Goal: Contribute content: Add original content to the website for others to see

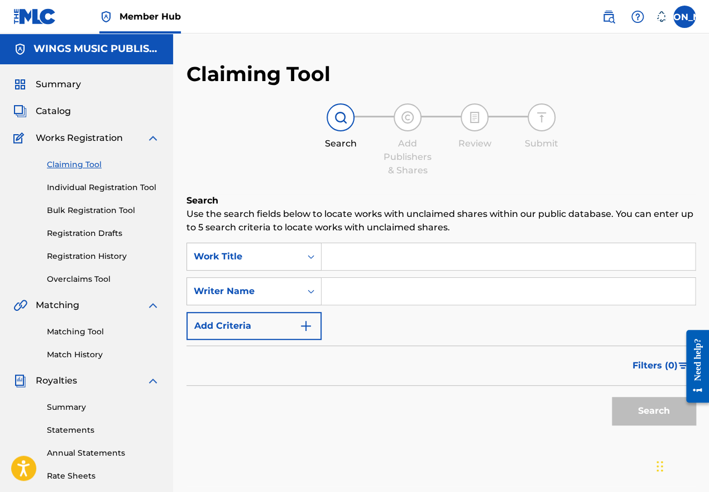
click at [341, 261] on input "Search Form" at bounding box center [509, 256] width 374 height 27
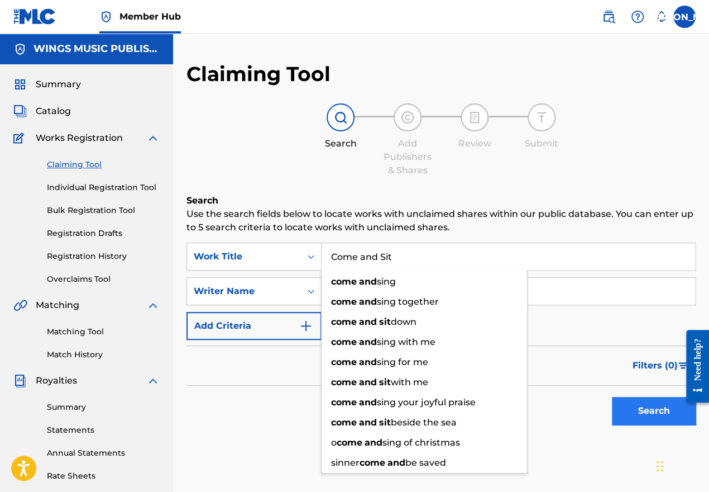
type input "Come and Sit"
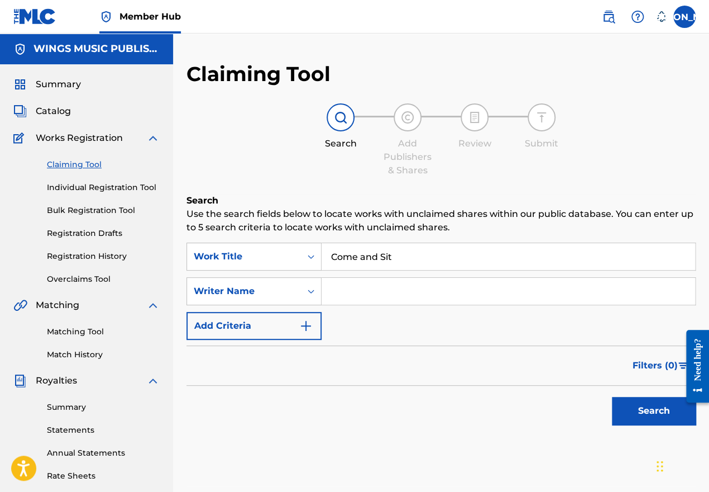
click at [349, 287] on input "Search Form" at bounding box center [509, 291] width 374 height 27
type input "Dimirra"
click at [650, 411] on button "Search" at bounding box center [654, 411] width 84 height 28
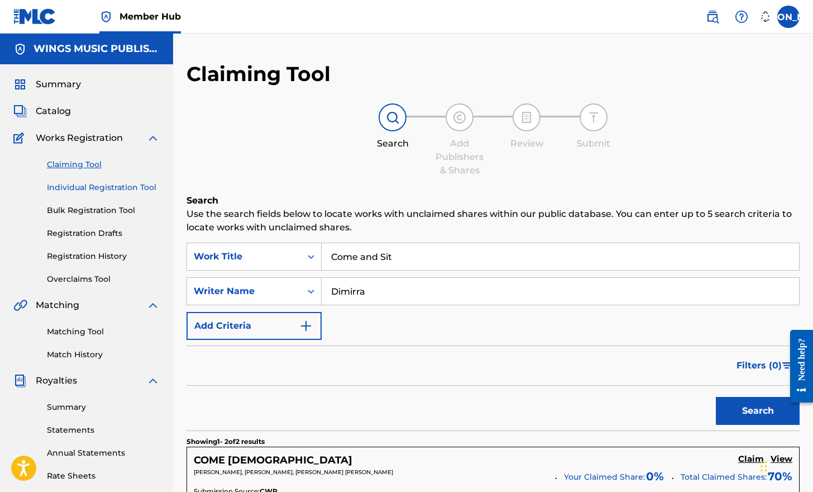
click at [80, 186] on link "Individual Registration Tool" at bounding box center [103, 188] width 113 height 12
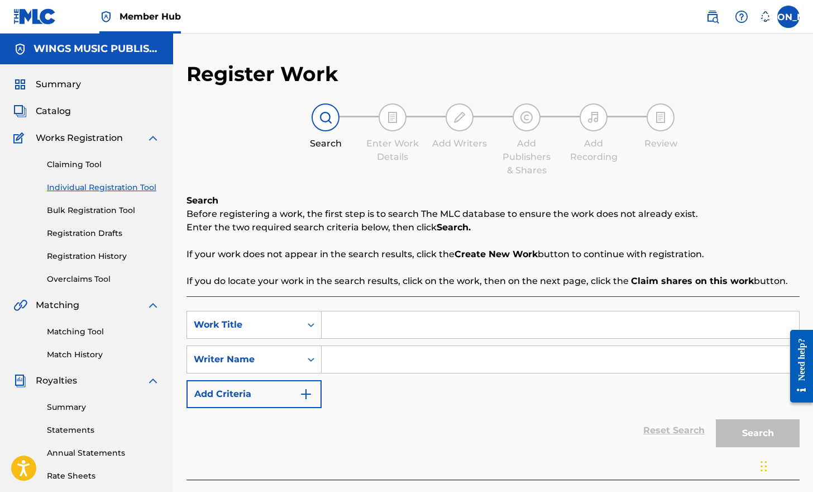
click at [359, 326] on input "Search Form" at bounding box center [561, 324] width 478 height 27
type input "Come and Sit"
click at [352, 363] on input "Search Form" at bounding box center [561, 359] width 478 height 27
type input "Dimirra"
click at [709, 433] on button "Search" at bounding box center [758, 433] width 84 height 28
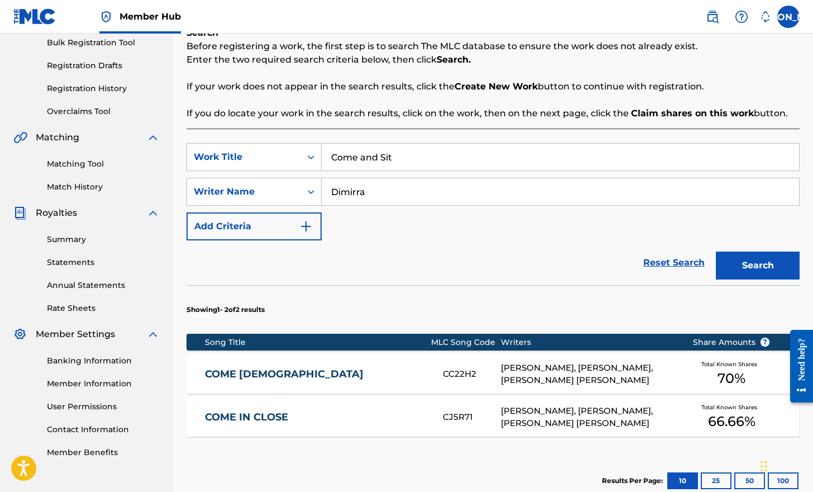
scroll to position [302, 0]
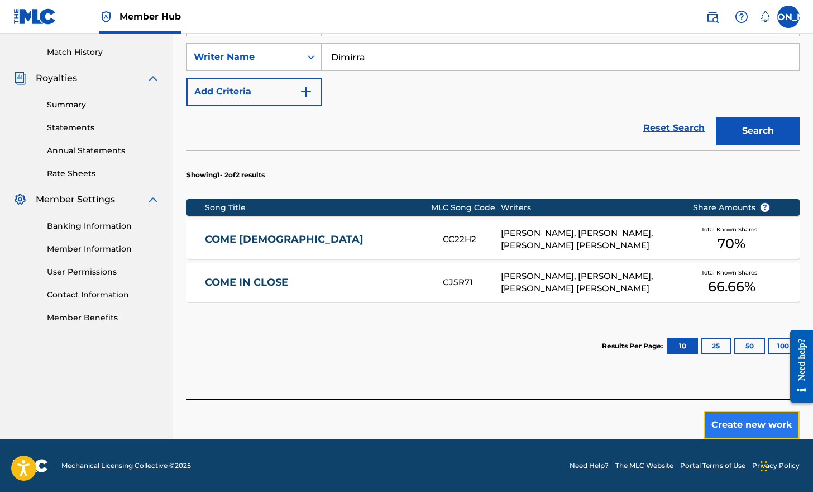
click at [709, 418] on button "Create new work" at bounding box center [752, 425] width 96 height 28
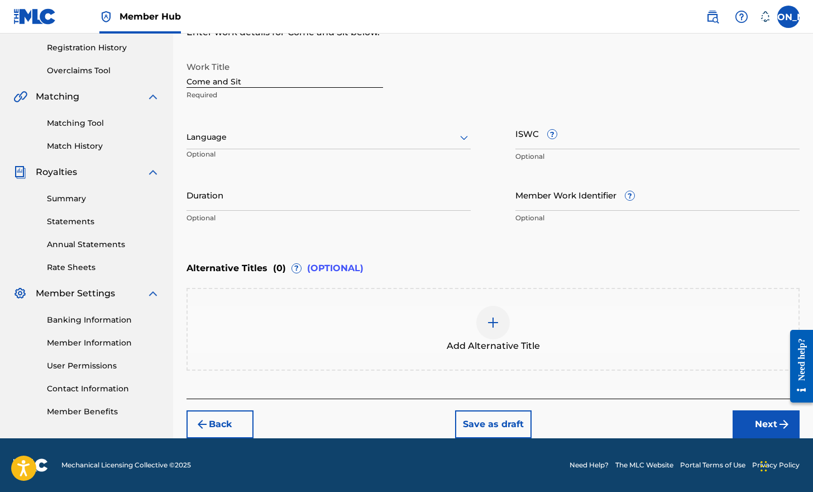
scroll to position [207, 0]
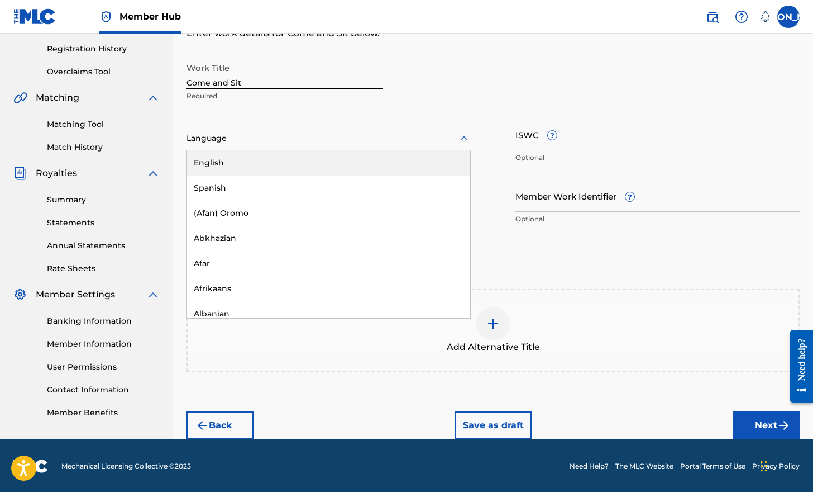
click at [468, 138] on icon at bounding box center [464, 138] width 13 height 13
click at [359, 161] on div "English" at bounding box center [328, 162] width 283 height 25
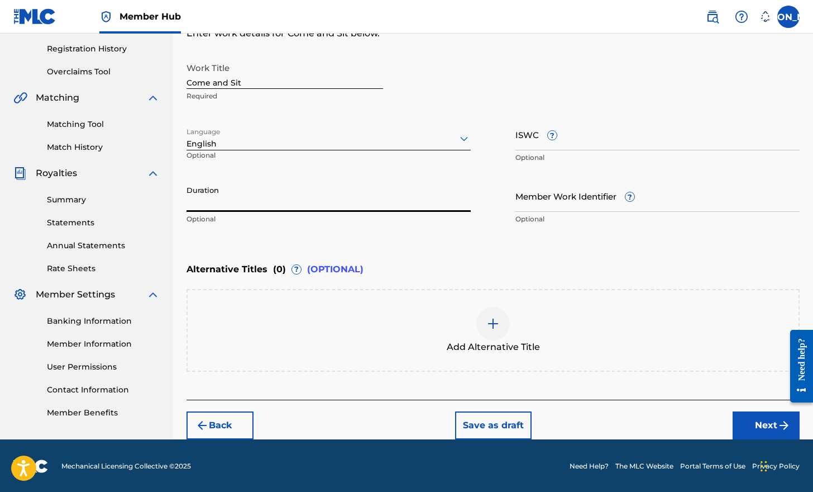
click at [232, 205] on input "Duration" at bounding box center [329, 196] width 284 height 32
type input "05:38"
click at [709, 420] on button "Next" at bounding box center [766, 425] width 67 height 28
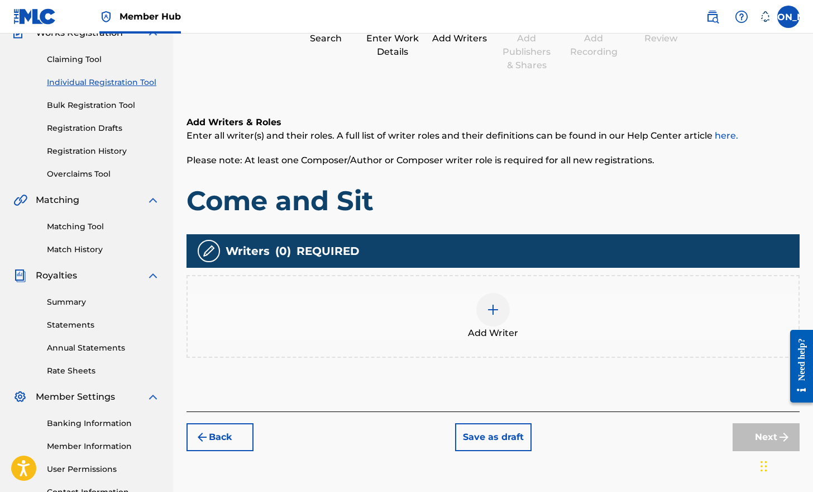
scroll to position [50, 0]
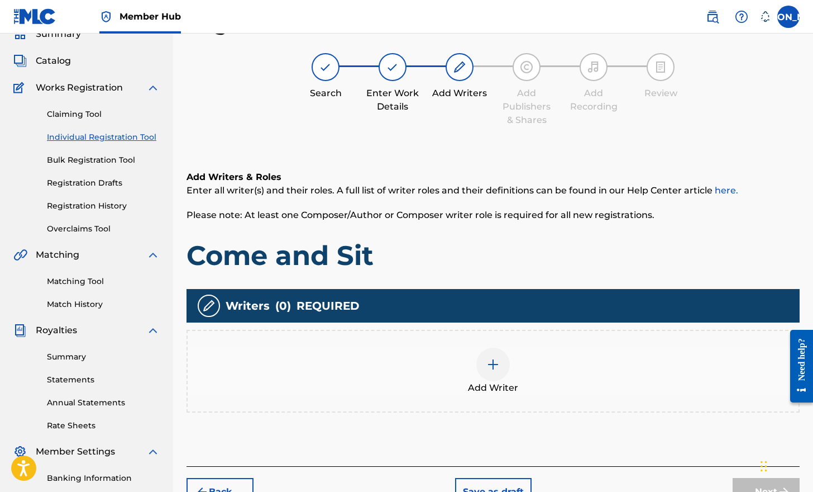
click at [501, 365] on div at bounding box center [494, 364] width 34 height 34
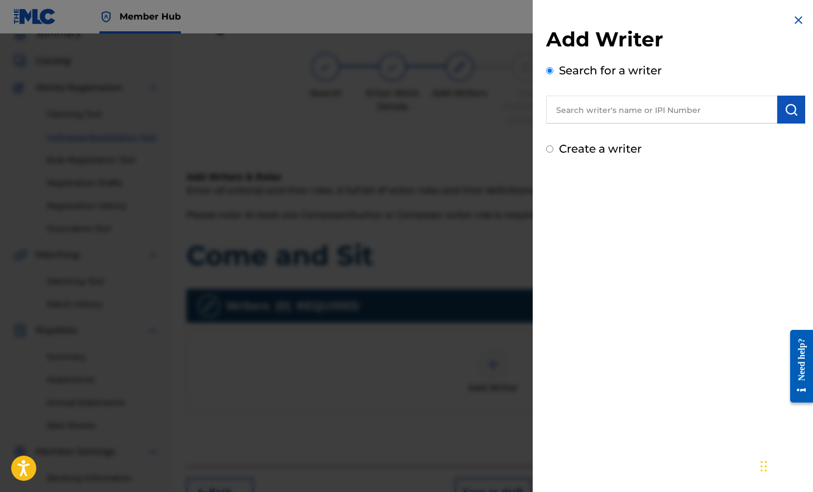
click at [599, 113] on input "text" at bounding box center [661, 110] width 231 height 28
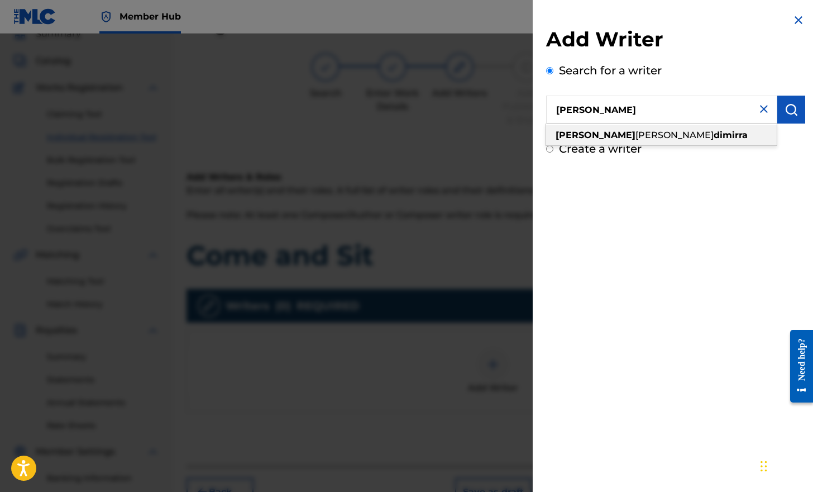
click at [709, 135] on strong "dimirra" at bounding box center [731, 135] width 34 height 11
type input "[PERSON_NAME]"
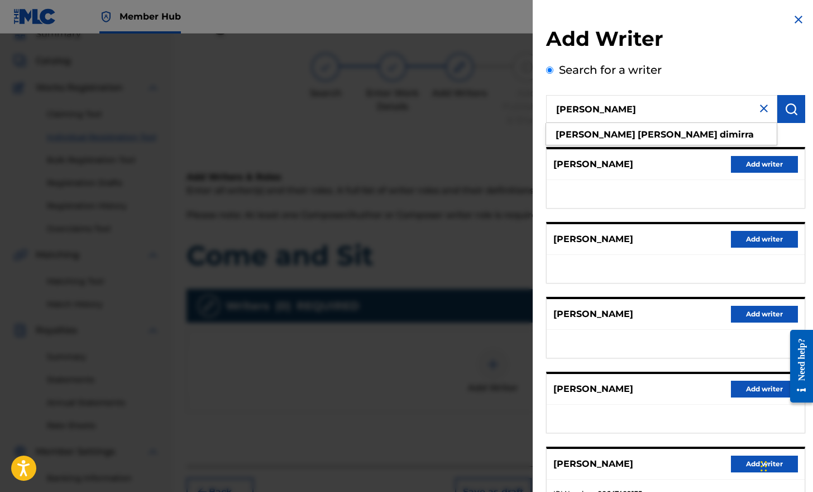
scroll to position [0, 0]
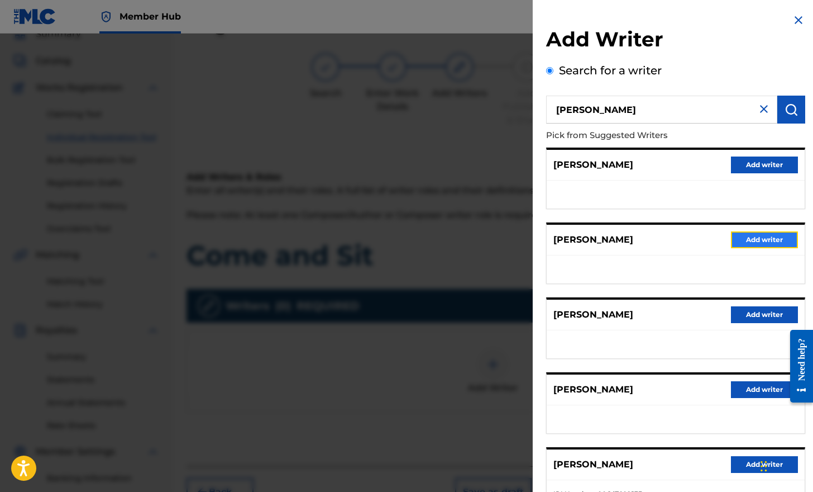
click at [709, 239] on button "Add writer" at bounding box center [764, 239] width 67 height 17
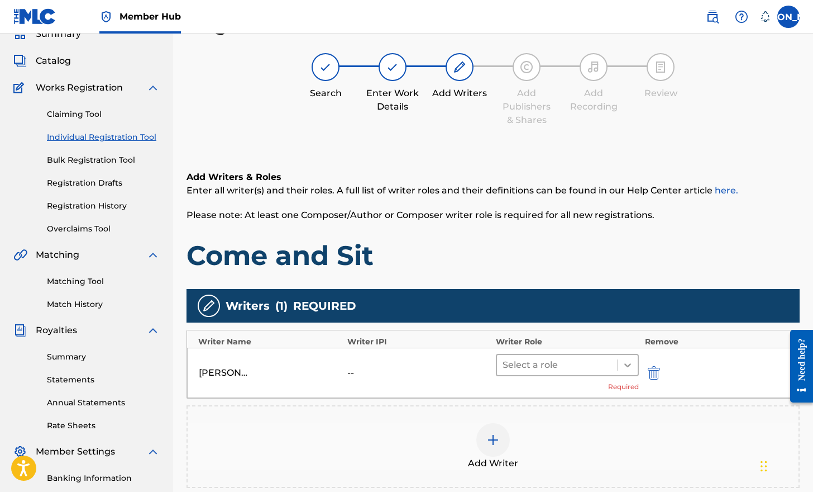
click at [630, 366] on icon at bounding box center [627, 364] width 11 height 11
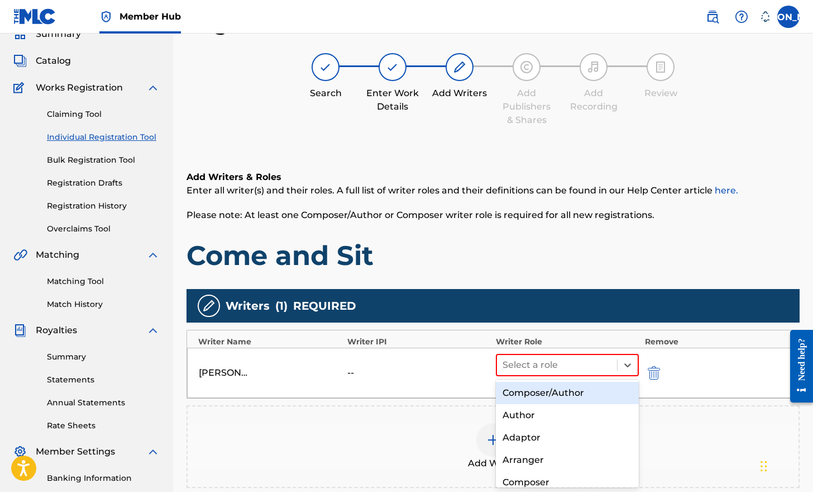
click at [589, 393] on div "Composer/Author" at bounding box center [567, 393] width 143 height 22
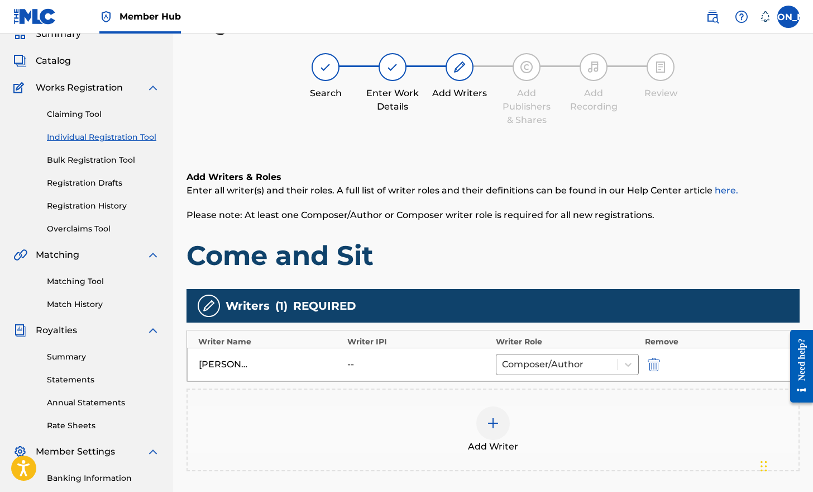
click at [497, 422] on img at bounding box center [493, 422] width 13 height 13
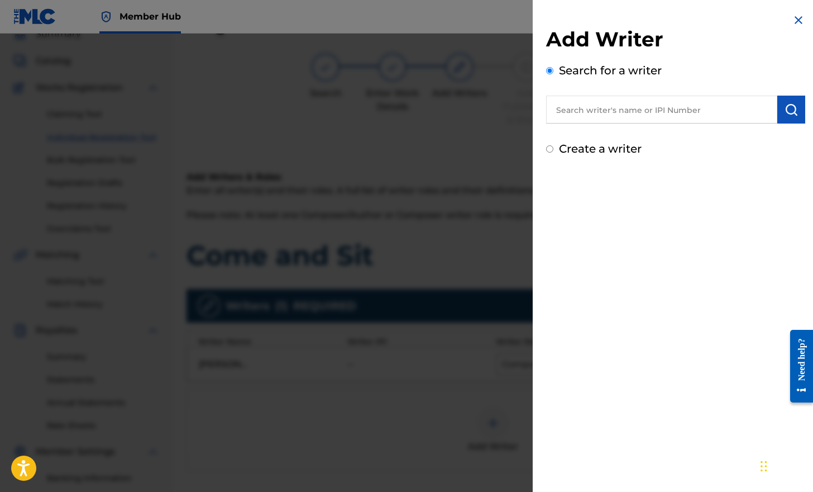
click at [599, 105] on input "text" at bounding box center [661, 110] width 231 height 28
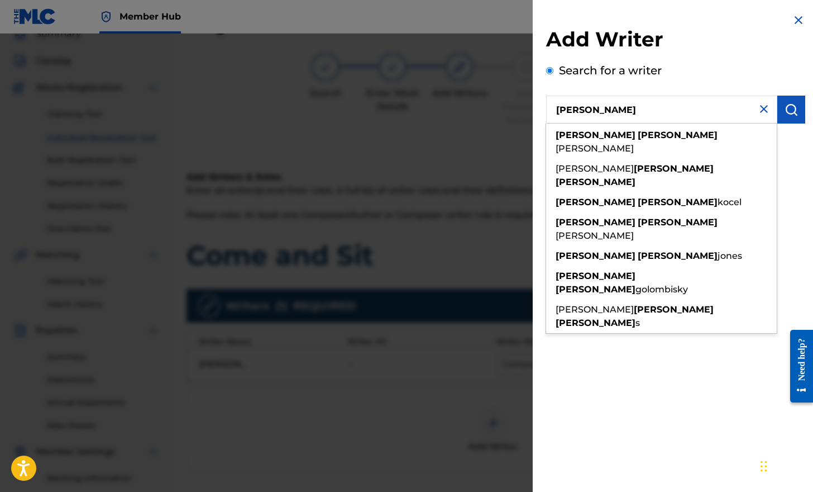
type input "[PERSON_NAME]"
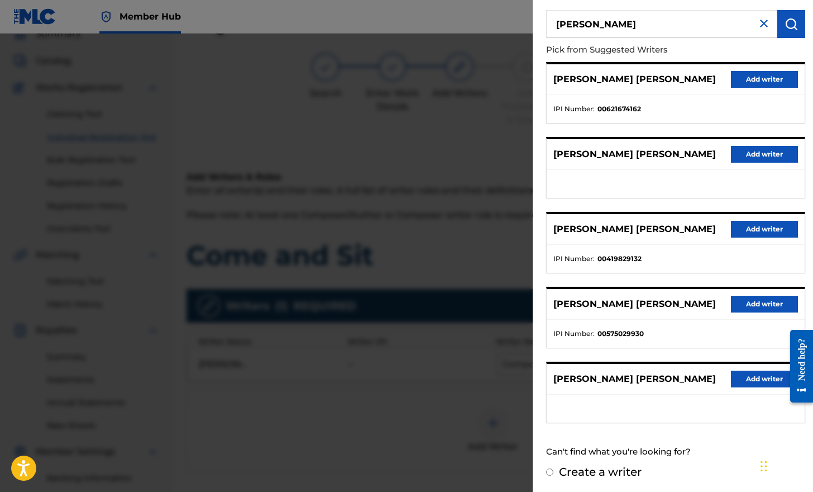
scroll to position [86, 0]
click at [584, 471] on label "Create a writer" at bounding box center [600, 470] width 83 height 13
radio input "true"
click at [554, 471] on input "Create a writer" at bounding box center [549, 471] width 7 height 7
radio input "false"
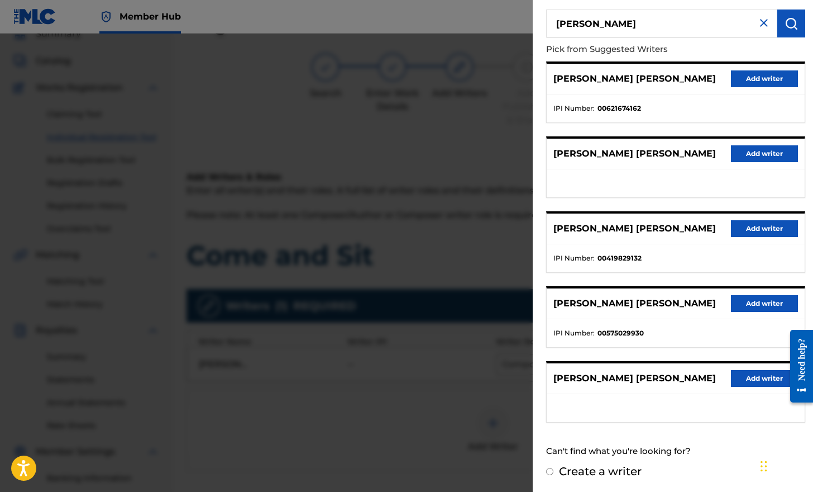
radio input "true"
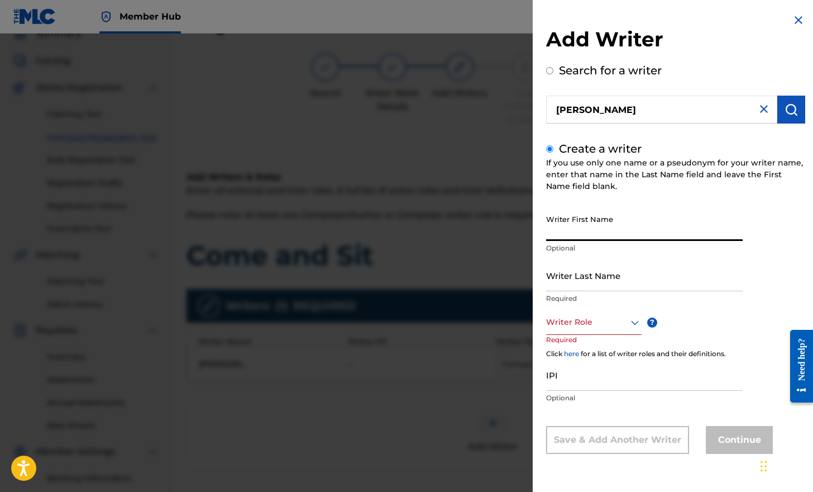
click at [579, 232] on input "Writer First Name" at bounding box center [644, 225] width 197 height 32
type input "[PERSON_NAME]"
click at [588, 285] on input "Writer Last Name" at bounding box center [644, 275] width 197 height 32
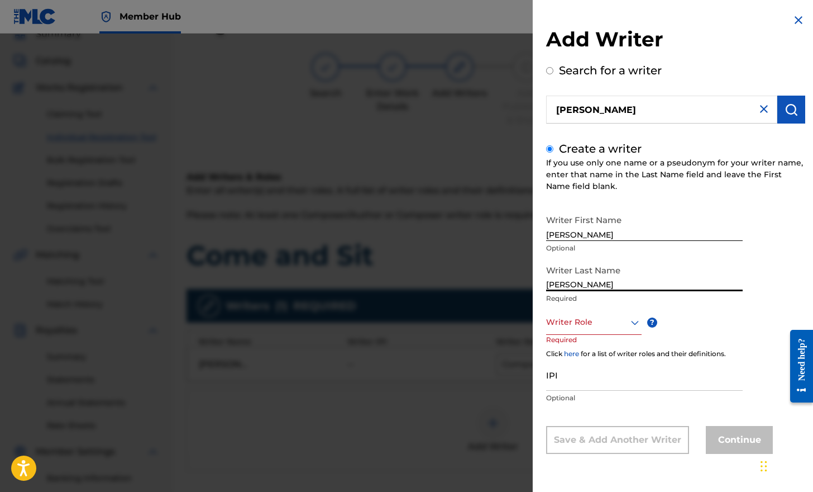
type input "[PERSON_NAME]"
click at [635, 326] on icon at bounding box center [634, 322] width 13 height 13
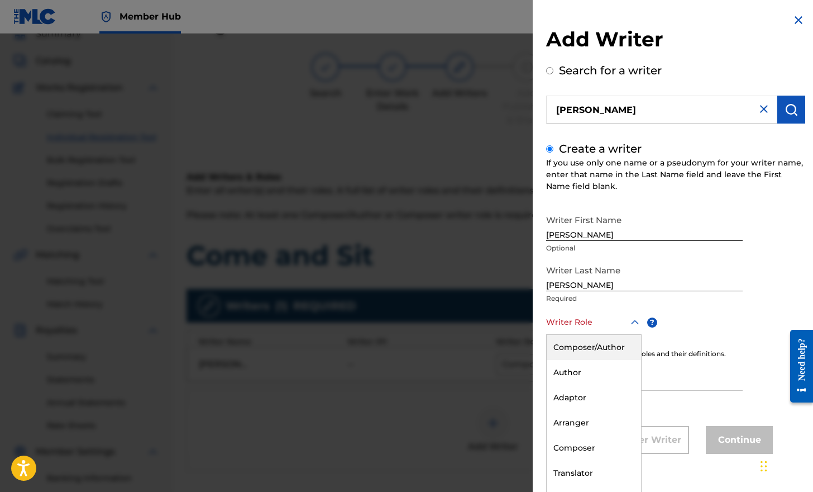
click at [614, 349] on div "Composer/Author" at bounding box center [594, 347] width 94 height 25
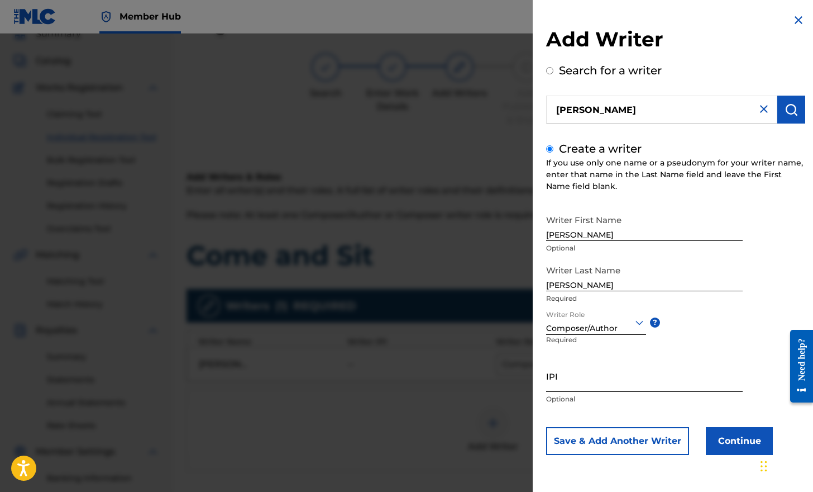
click at [561, 386] on input "IPI" at bounding box center [644, 376] width 197 height 32
paste input "1312894846"
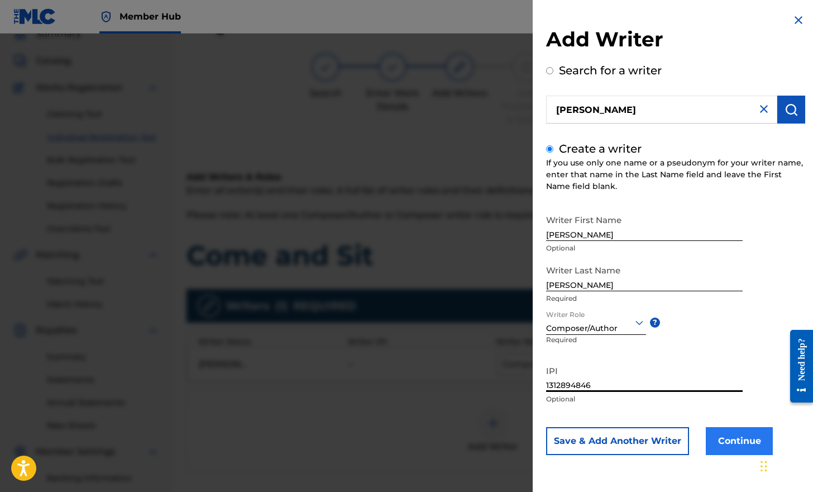
type input "1312894846"
click at [709, 444] on button "Continue" at bounding box center [739, 441] width 67 height 28
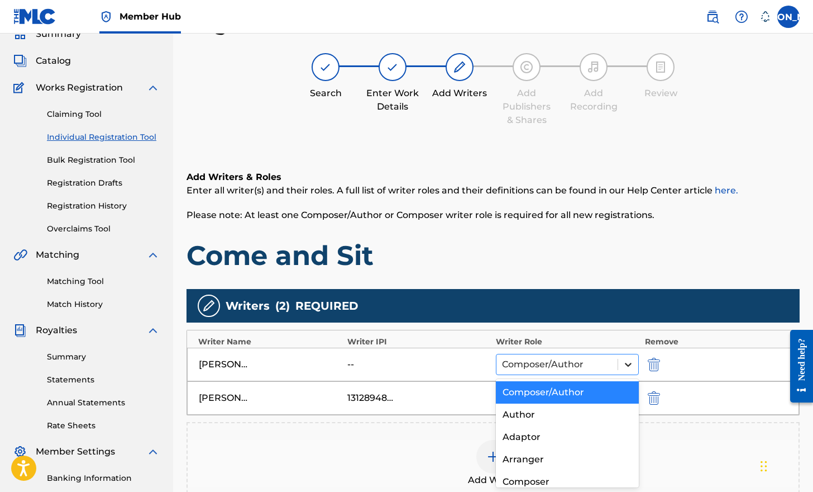
click at [631, 365] on icon at bounding box center [628, 364] width 11 height 11
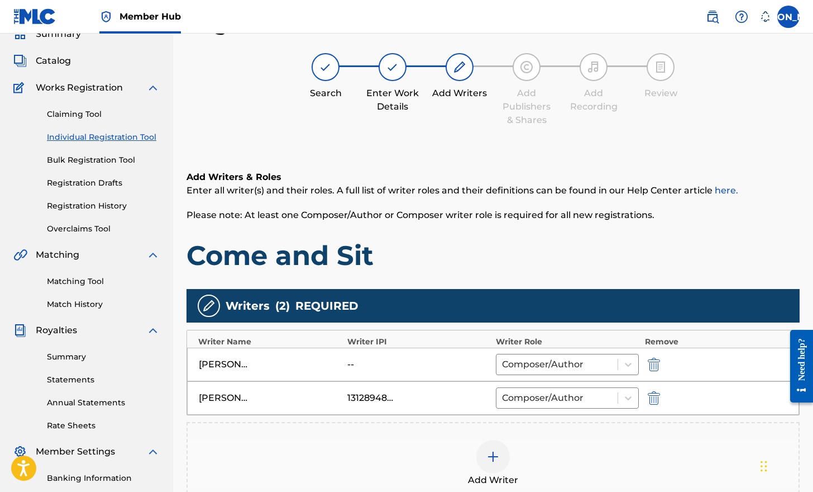
click at [685, 424] on div "Add Writer" at bounding box center [493, 463] width 613 height 83
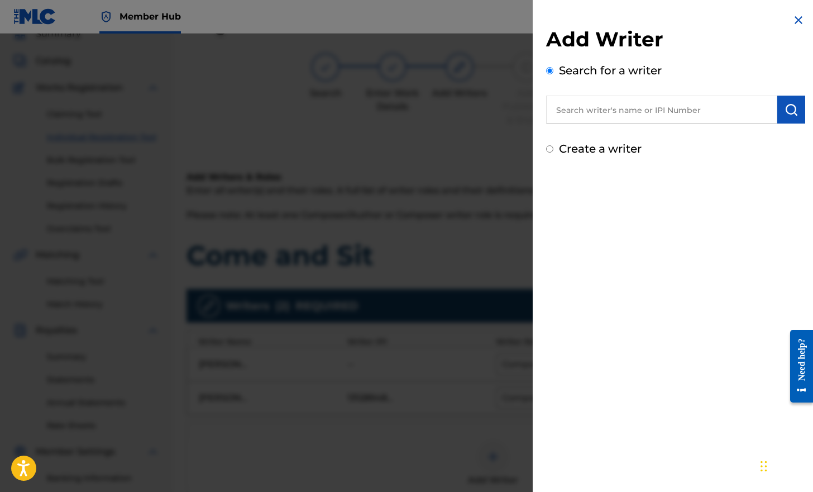
click at [709, 21] on img at bounding box center [798, 19] width 13 height 13
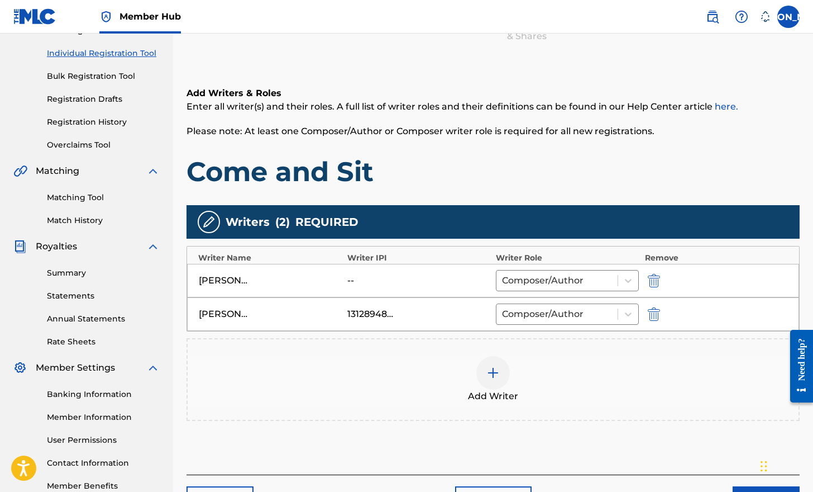
scroll to position [208, 0]
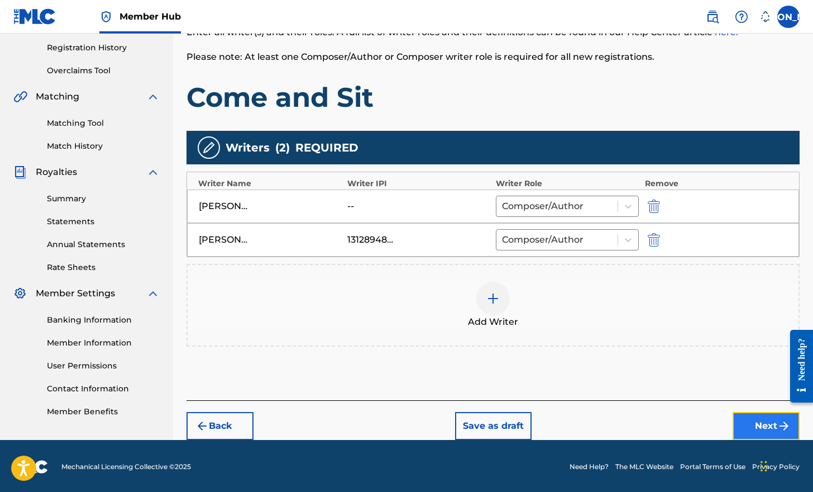
click at [709, 427] on button "Next" at bounding box center [766, 426] width 67 height 28
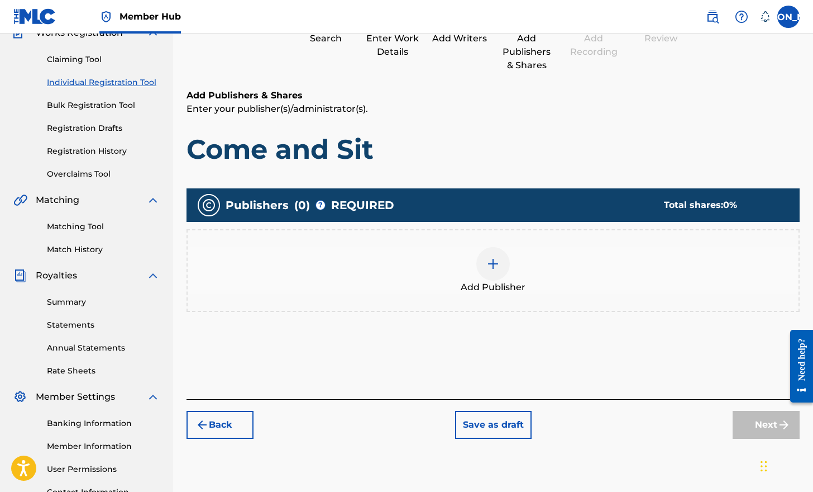
scroll to position [50, 0]
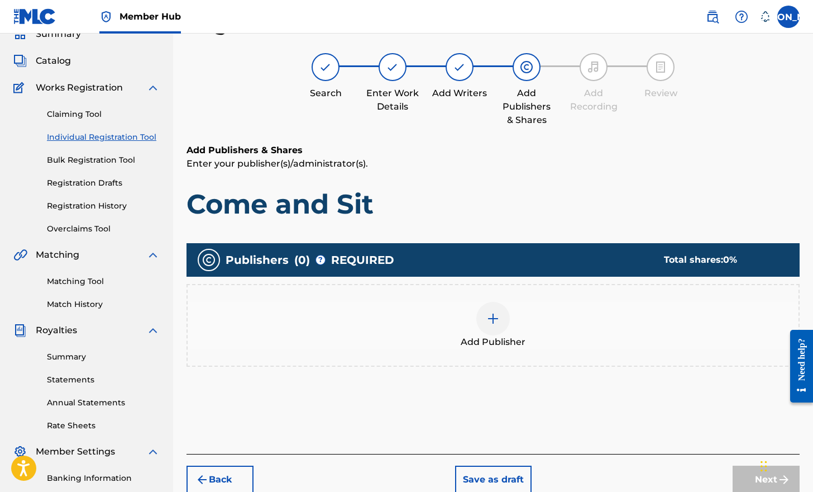
click at [499, 326] on div at bounding box center [494, 319] width 34 height 34
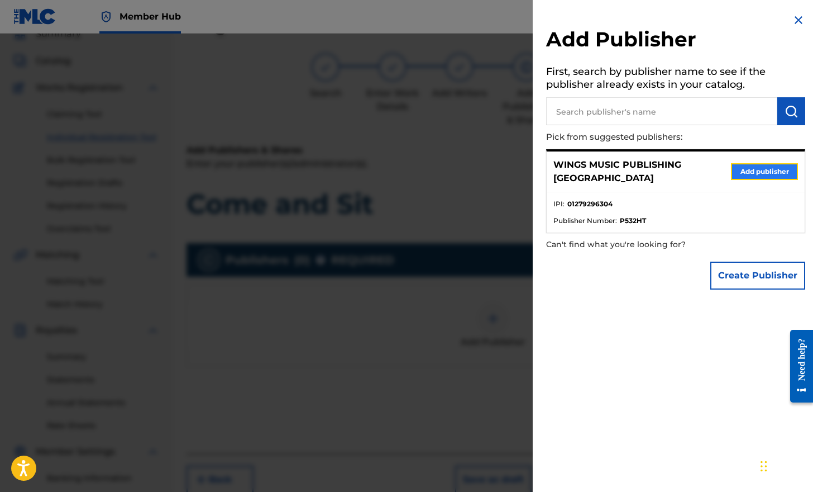
click at [709, 166] on button "Add publisher" at bounding box center [764, 171] width 67 height 17
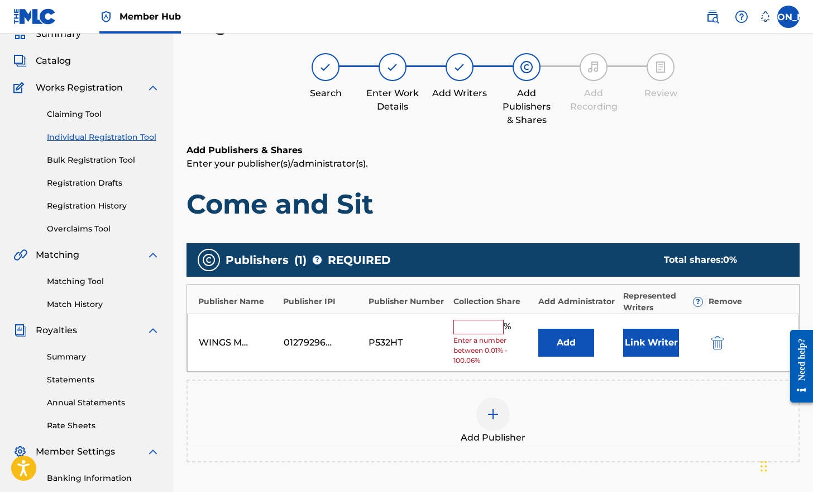
click at [456, 325] on input "text" at bounding box center [479, 327] width 50 height 15
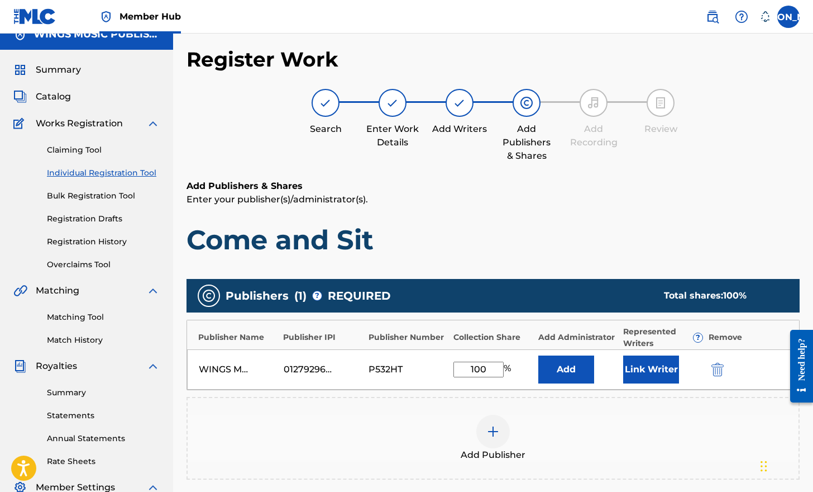
scroll to position [0, 0]
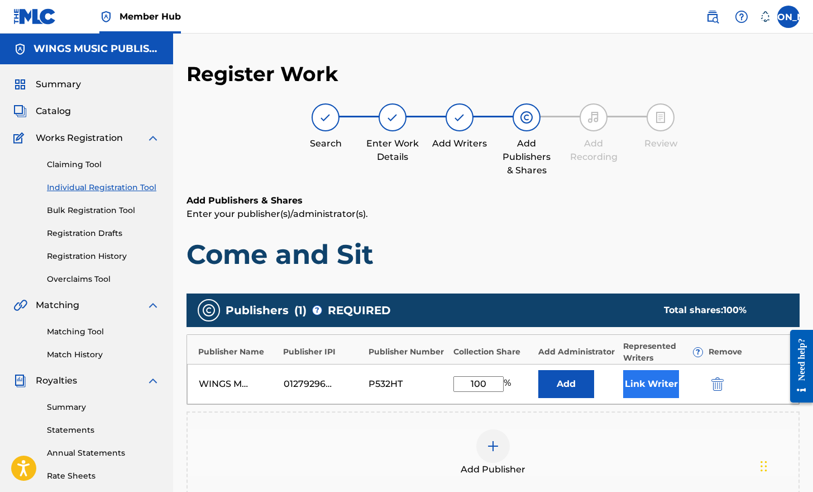
type input "100"
click at [648, 381] on button "Link Writer" at bounding box center [651, 384] width 56 height 28
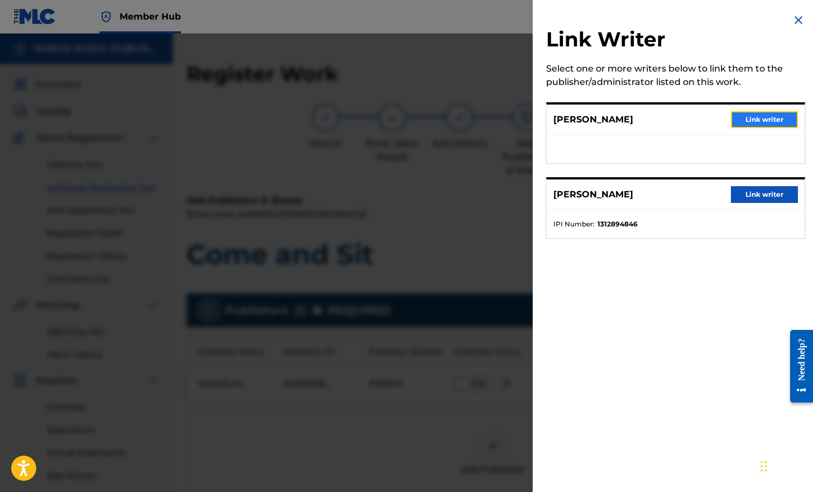
click at [709, 118] on button "Link writer" at bounding box center [764, 119] width 67 height 17
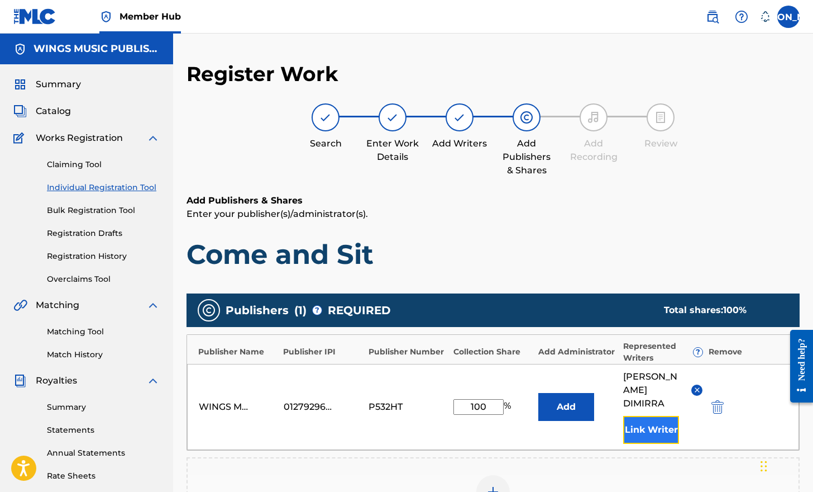
click at [657, 429] on button "Link Writer" at bounding box center [651, 430] width 56 height 28
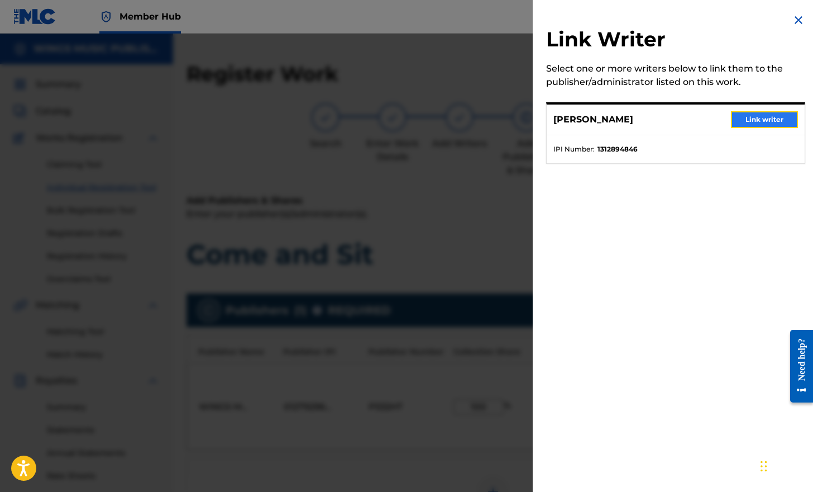
click at [709, 118] on button "Link writer" at bounding box center [764, 119] width 67 height 17
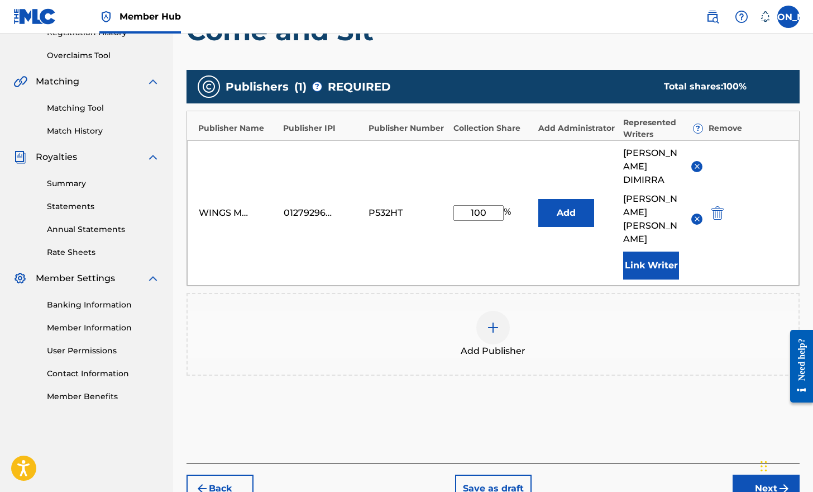
scroll to position [246, 0]
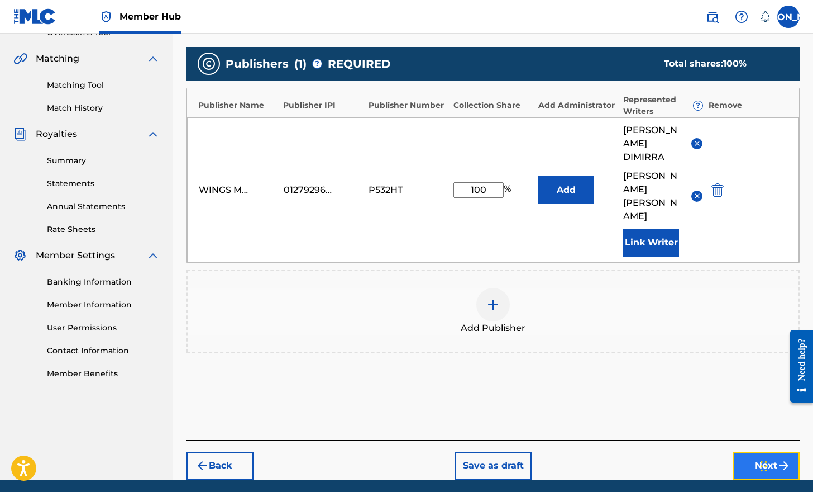
click at [709, 451] on button "Next" at bounding box center [766, 465] width 67 height 28
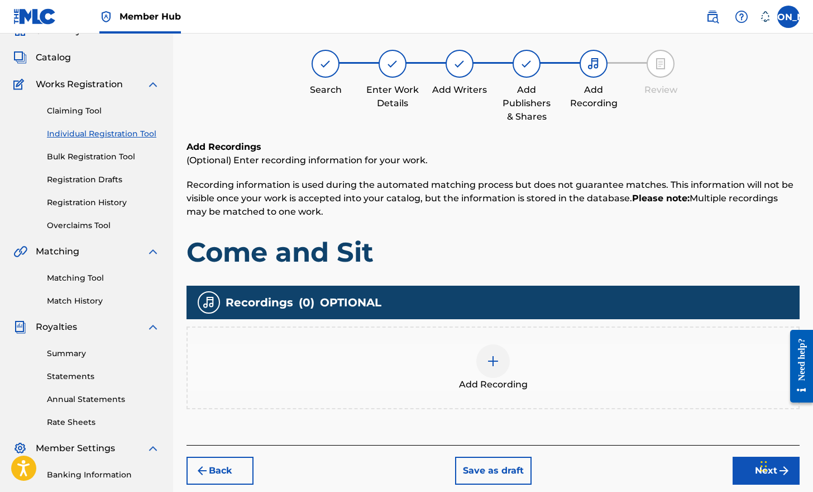
scroll to position [50, 0]
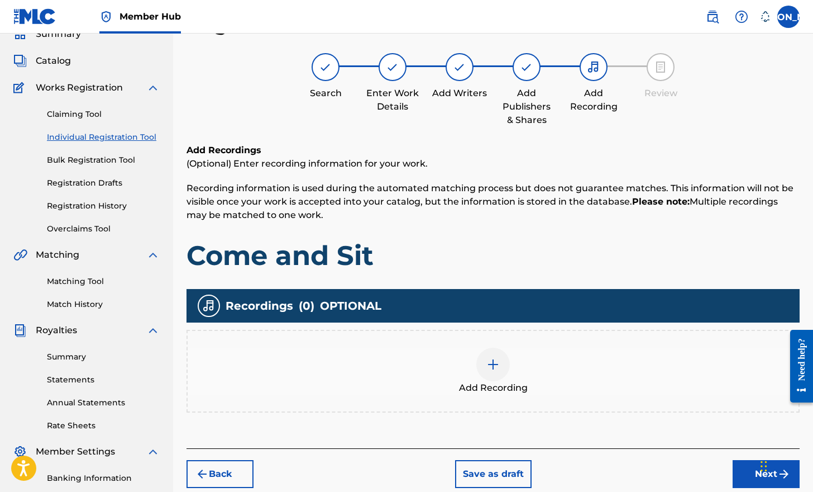
click at [496, 368] on img at bounding box center [493, 364] width 13 height 13
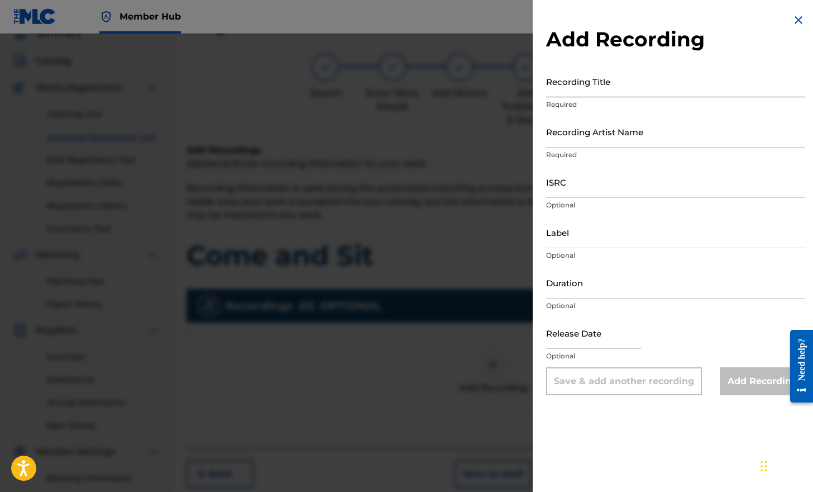
click at [596, 86] on input "Recording Title" at bounding box center [675, 81] width 259 height 32
type input "Come and Sit"
click at [585, 140] on input "Recording Artist Name" at bounding box center [675, 132] width 259 height 32
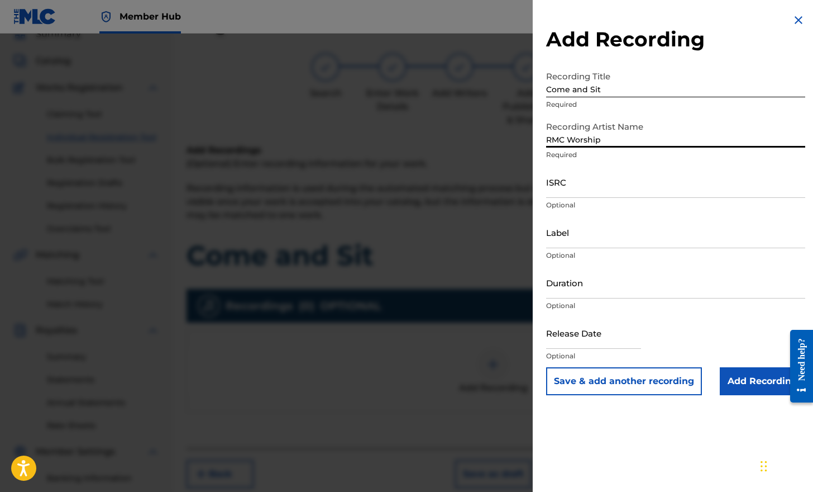
type input "RMC Worship"
click at [560, 191] on input "ISRC" at bounding box center [675, 182] width 259 height 32
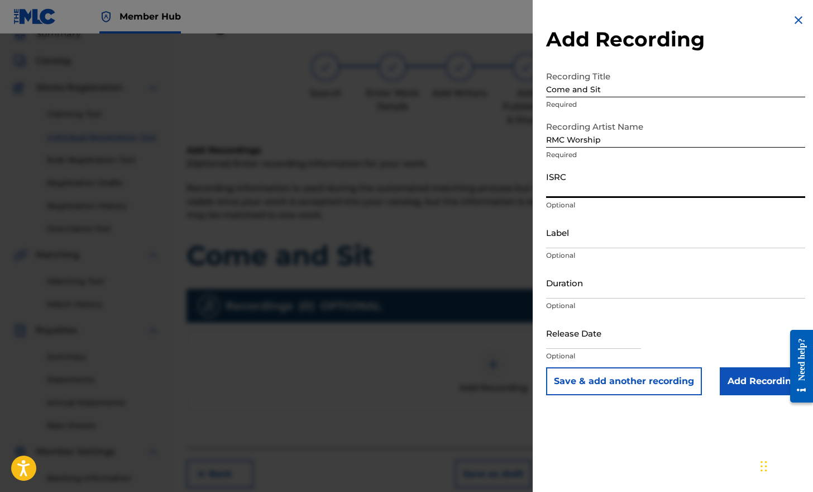
paste input "UKW3Z2503261"
type input "UKW3Z2503261"
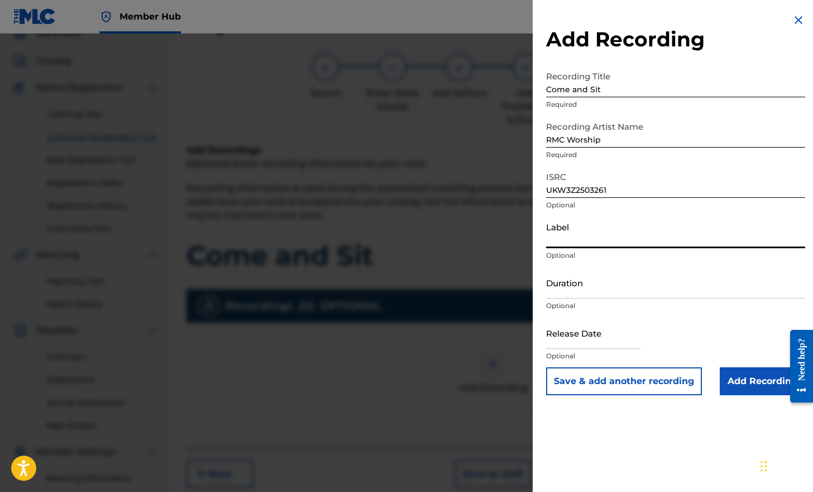
click at [579, 239] on input "Label" at bounding box center [675, 232] width 259 height 32
type input "Wings Music Group"
click at [580, 288] on input "Duration" at bounding box center [675, 282] width 259 height 32
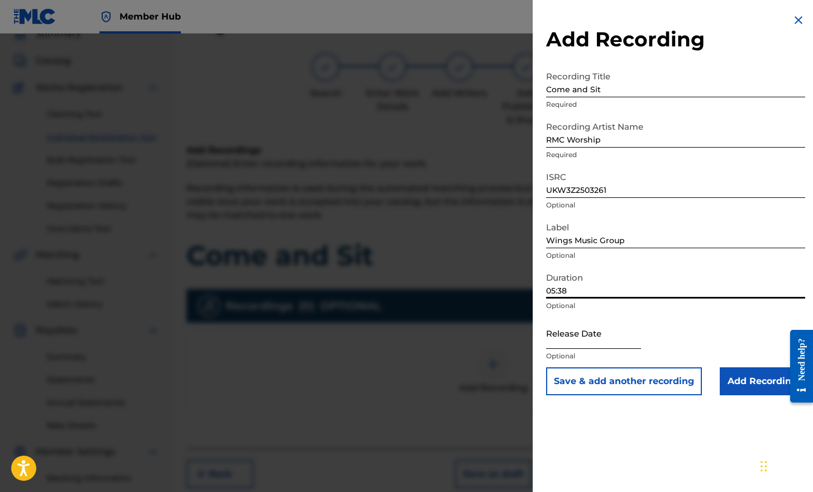
type input "05:38"
click at [582, 341] on input "text" at bounding box center [593, 333] width 95 height 32
select select "8"
select select "2025"
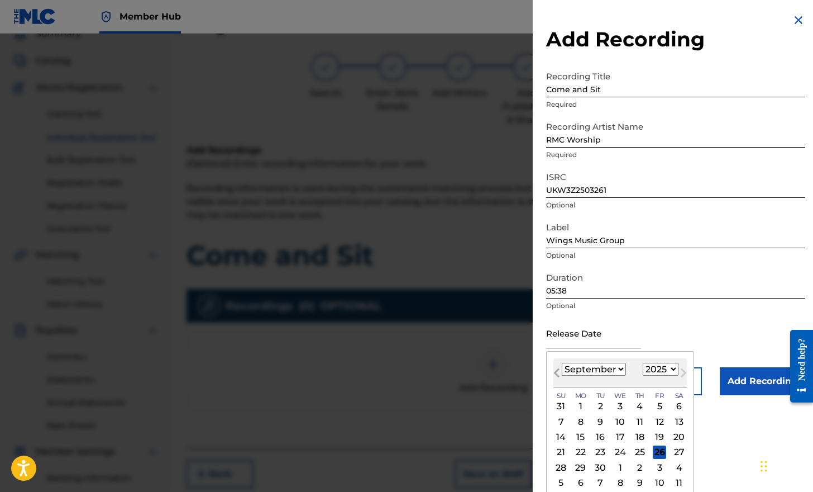
click at [563, 382] on button "Previous Month" at bounding box center [557, 375] width 18 height 18
click at [683, 373] on span "Next Month" at bounding box center [683, 374] width 0 height 17
select select "8"
click at [662, 452] on div "26" at bounding box center [659, 451] width 13 height 13
type input "[DATE]"
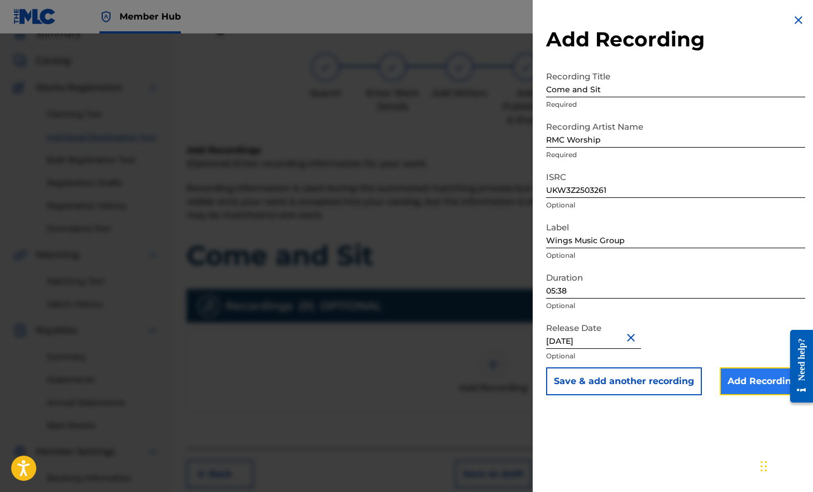
click at [709, 380] on input "Add Recording" at bounding box center [762, 381] width 85 height 28
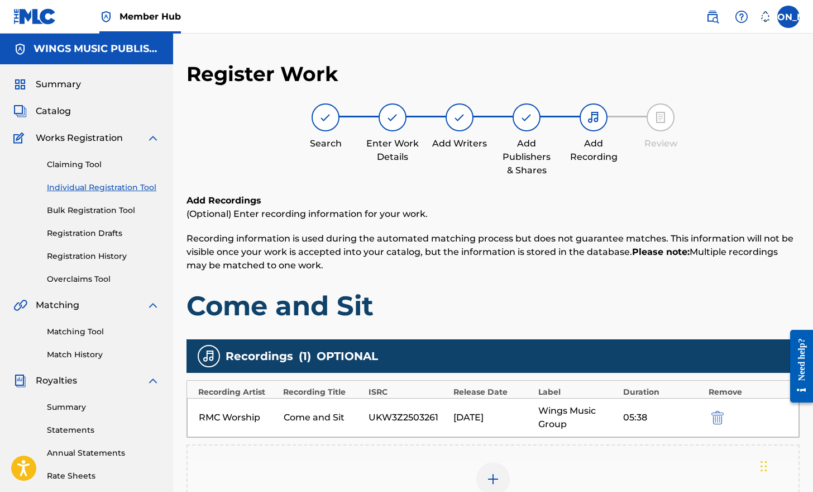
scroll to position [201, 0]
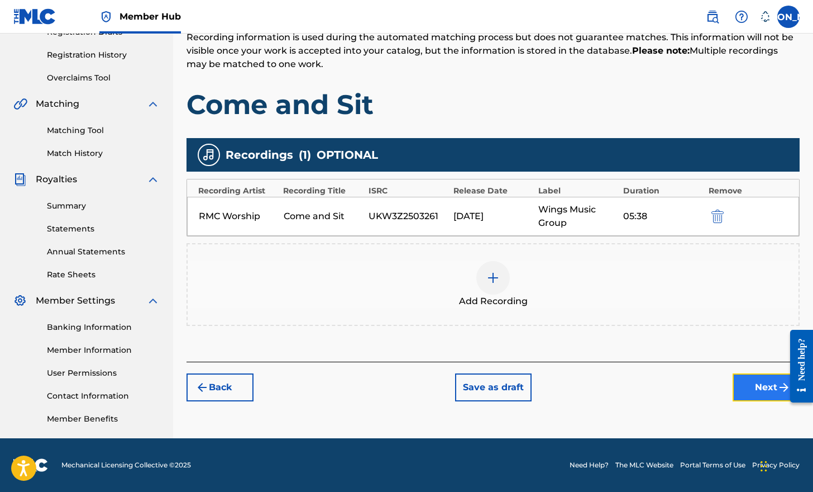
click at [709, 388] on button "Next" at bounding box center [766, 387] width 67 height 28
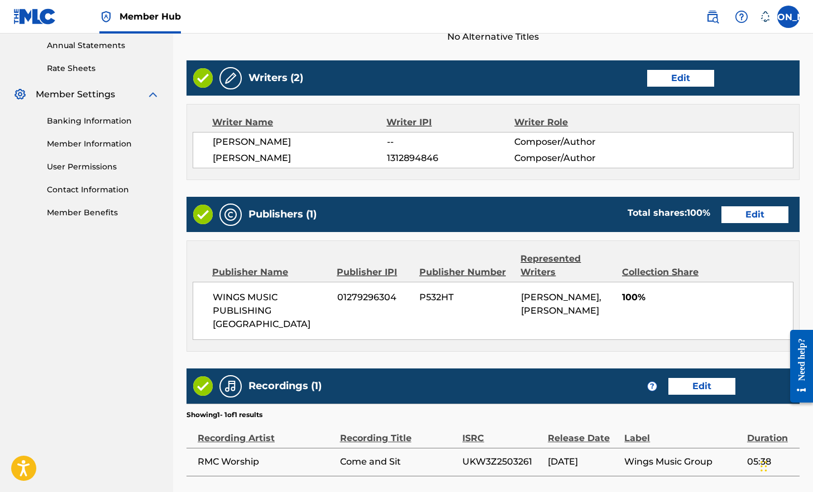
scroll to position [487, 0]
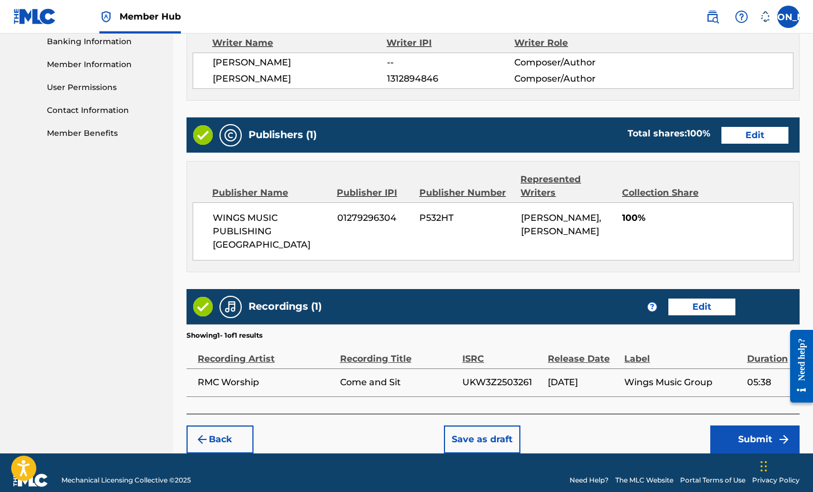
click at [429, 454] on footer "Mechanical Licensing Collective © 2025 Need Help? The MLC Website Portal Terms …" at bounding box center [406, 480] width 813 height 54
click at [709, 427] on button "Submit" at bounding box center [755, 439] width 89 height 28
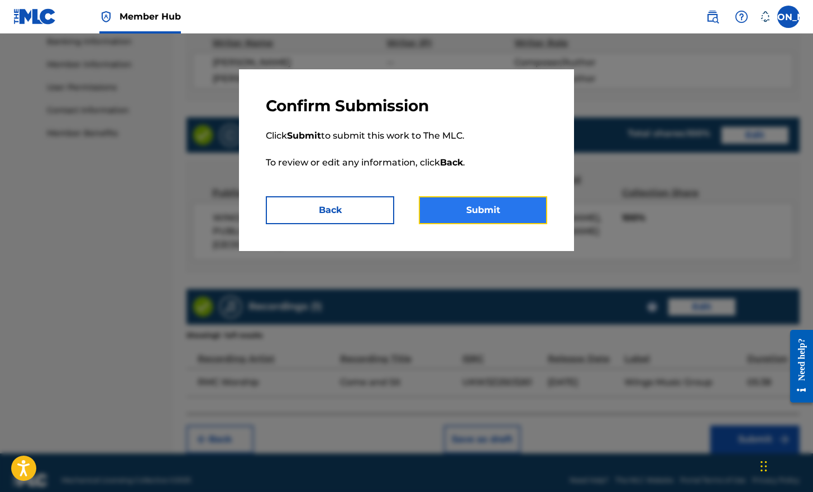
click at [477, 212] on button "Submit" at bounding box center [483, 210] width 128 height 28
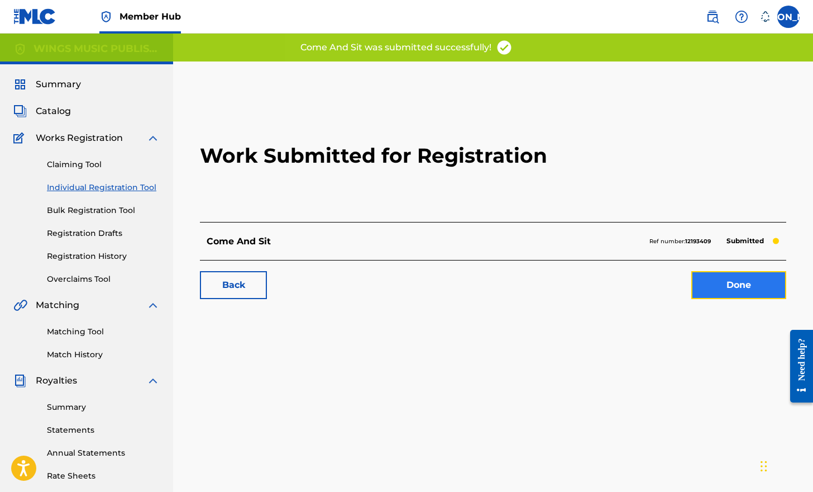
click at [709, 284] on link "Done" at bounding box center [739, 285] width 95 height 28
